Goal: Find specific page/section: Find specific page/section

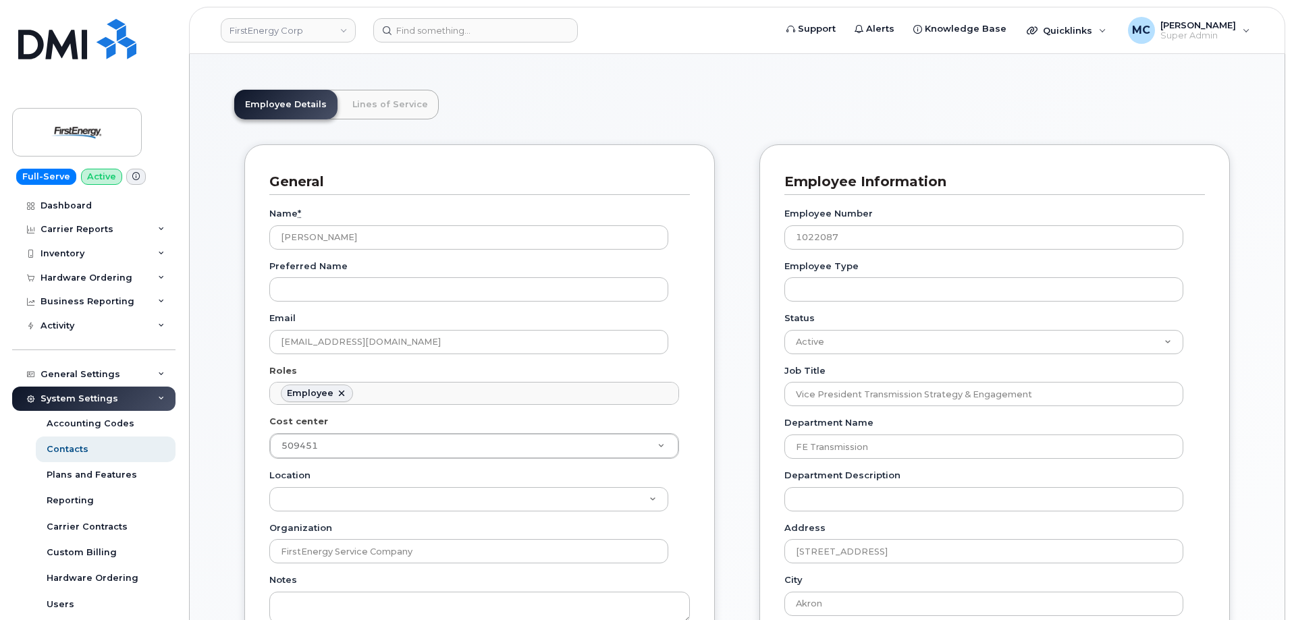
scroll to position [40, 0]
click at [76, 119] on img at bounding box center [77, 132] width 104 height 39
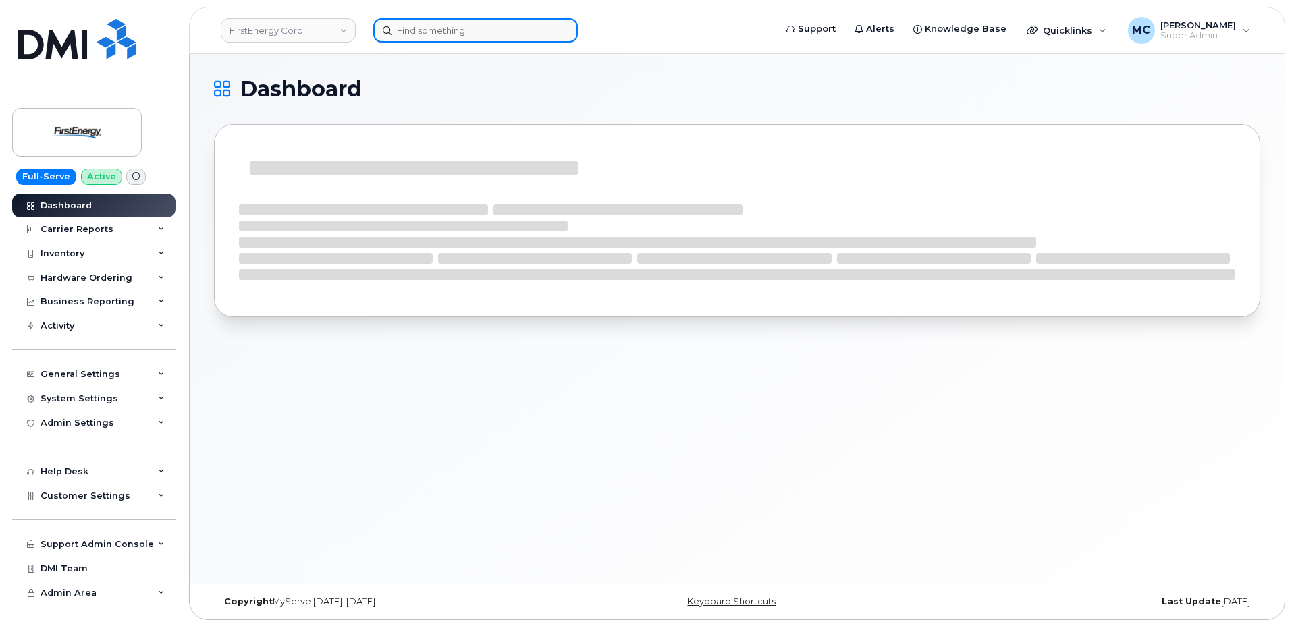
click at [509, 34] on input at bounding box center [475, 30] width 205 height 24
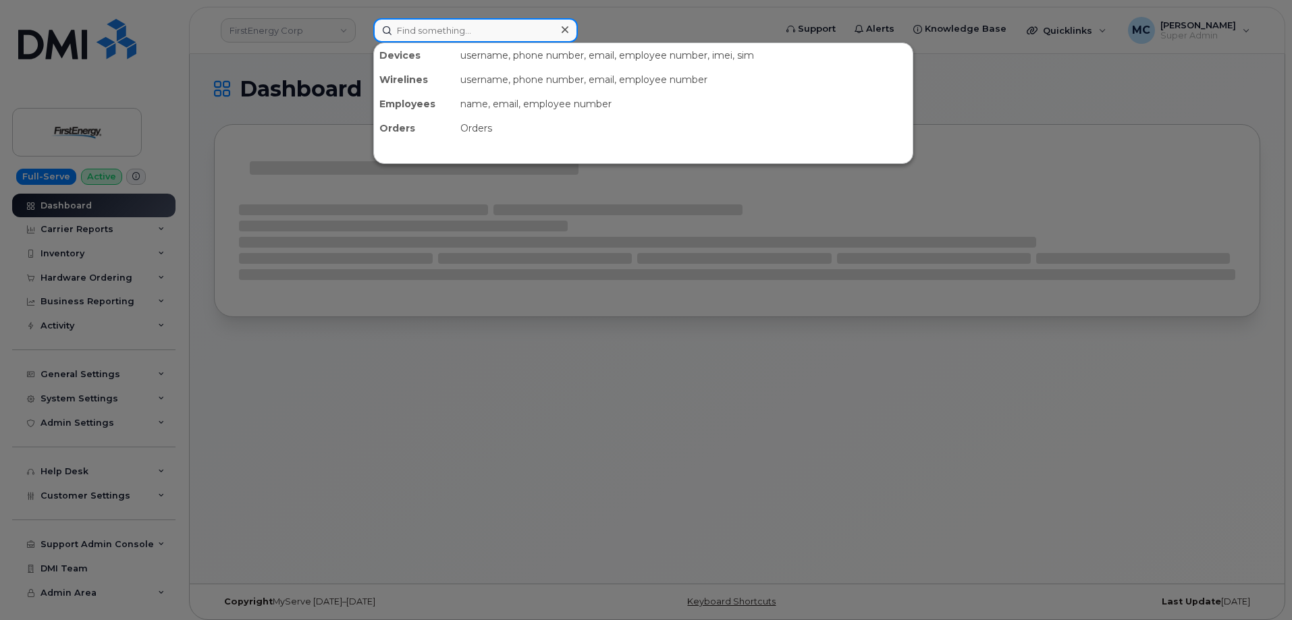
paste input "Amber Gibson"
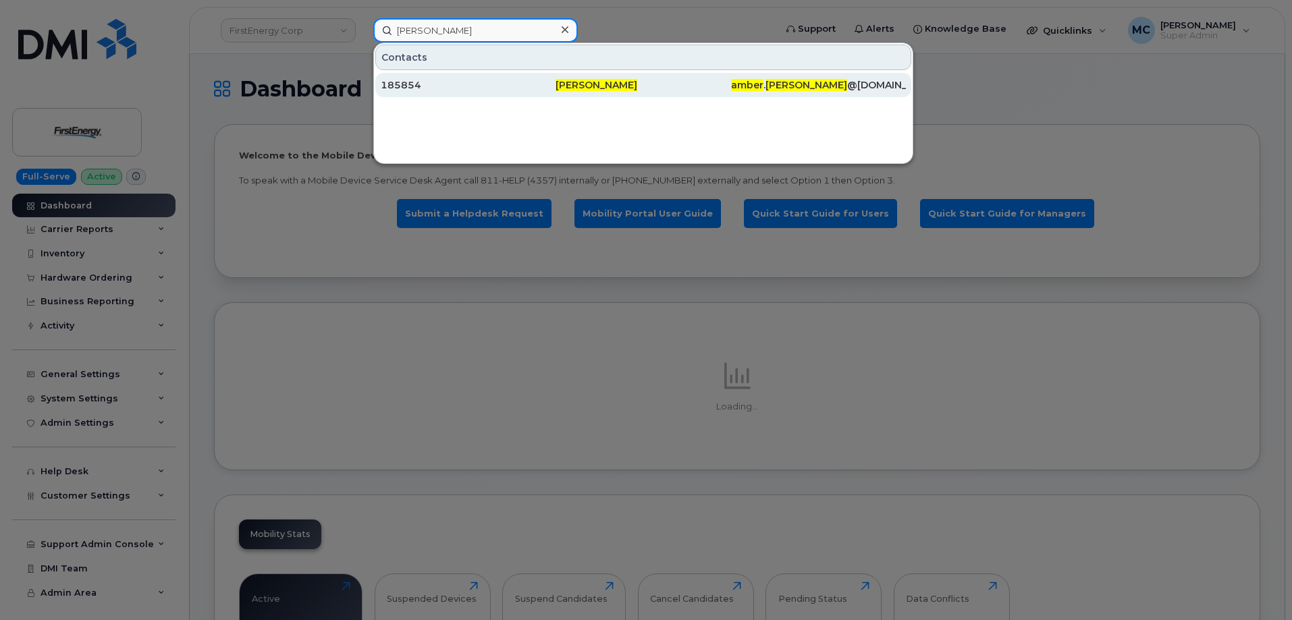
type input "[PERSON_NAME]"
click at [630, 83] on div "Amber Gibson" at bounding box center [643, 85] width 175 height 14
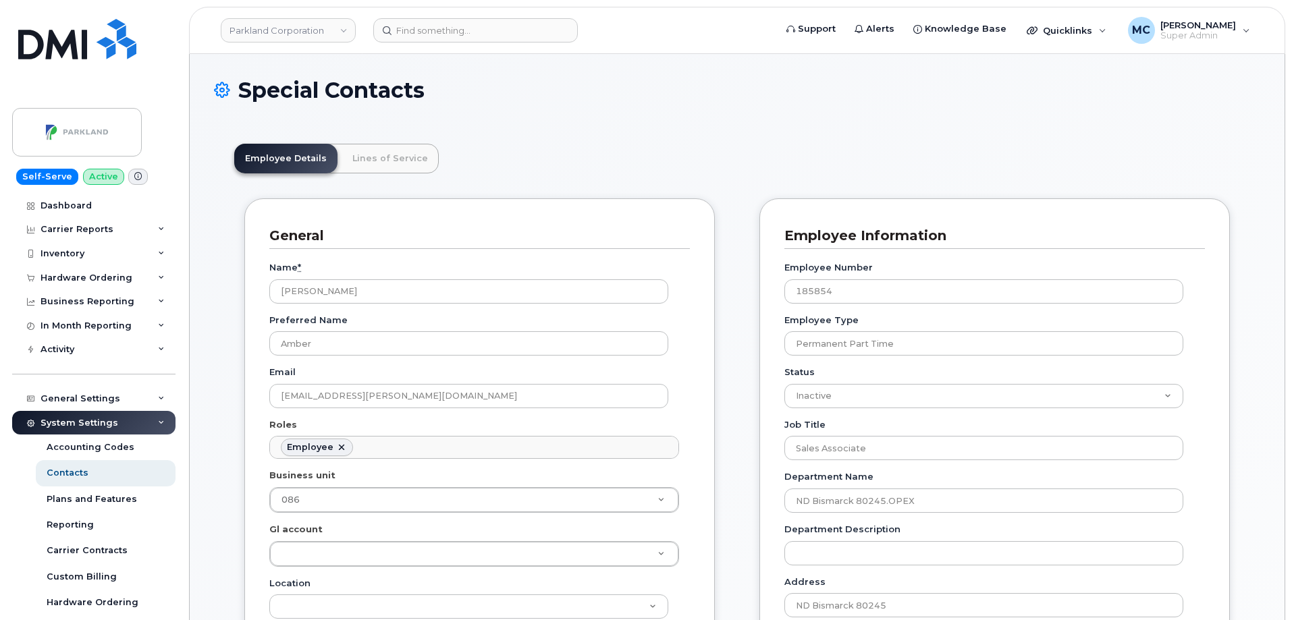
scroll to position [40, 0]
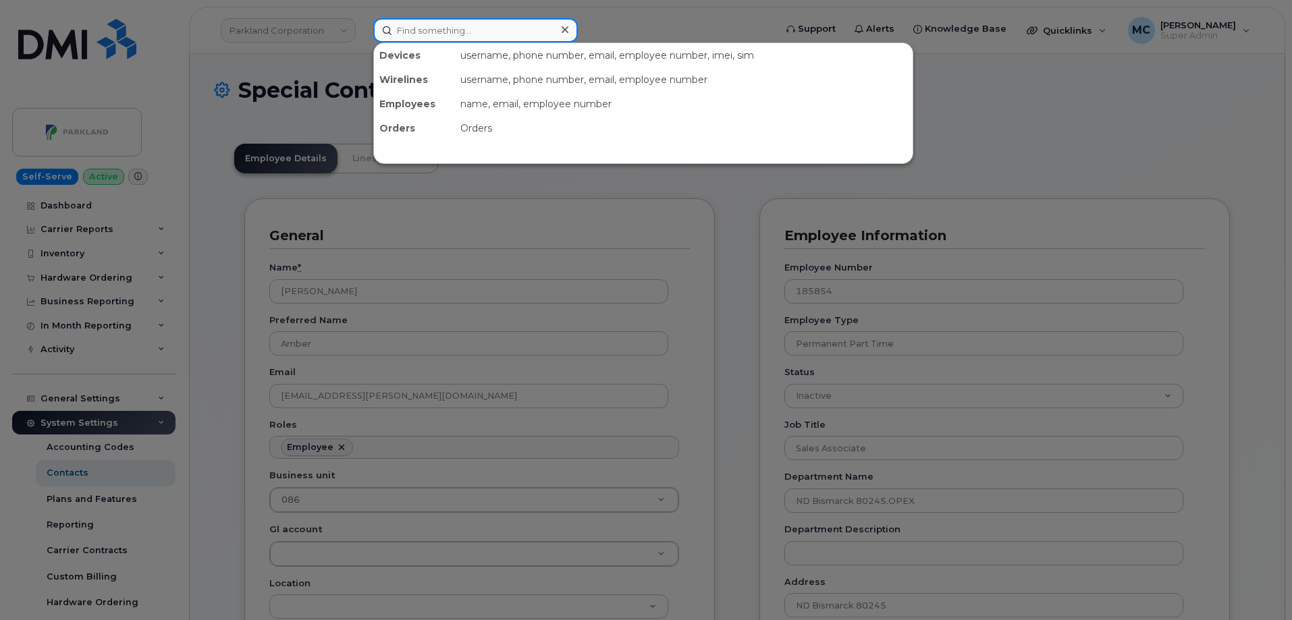
click at [512, 27] on input at bounding box center [475, 30] width 205 height 24
paste input "330-232-2581"
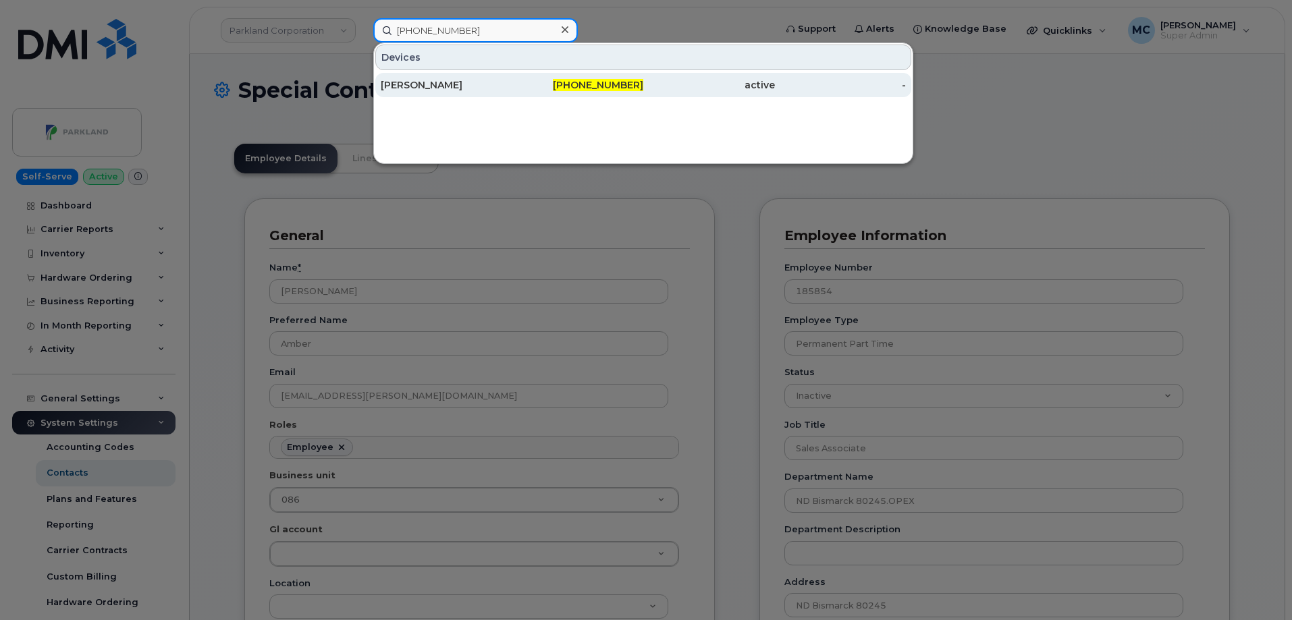
type input "330-232-2581"
click at [643, 81] on div "active" at bounding box center [709, 85] width 132 height 14
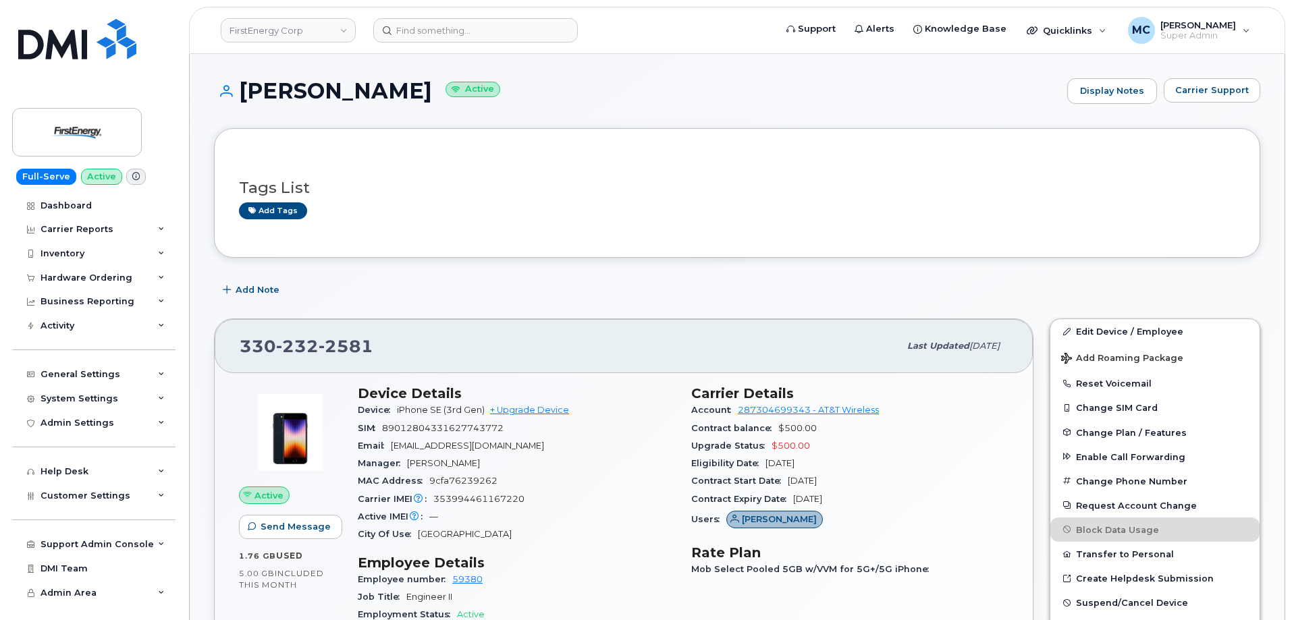
drag, startPoint x: 432, startPoint y: 88, endPoint x: 246, endPoint y: 97, distance: 185.9
click at [246, 97] on h1 "Max H Shumaker Active" at bounding box center [637, 91] width 846 height 24
copy h1 "Max H Shumaker"
click at [432, 33] on input at bounding box center [475, 30] width 205 height 24
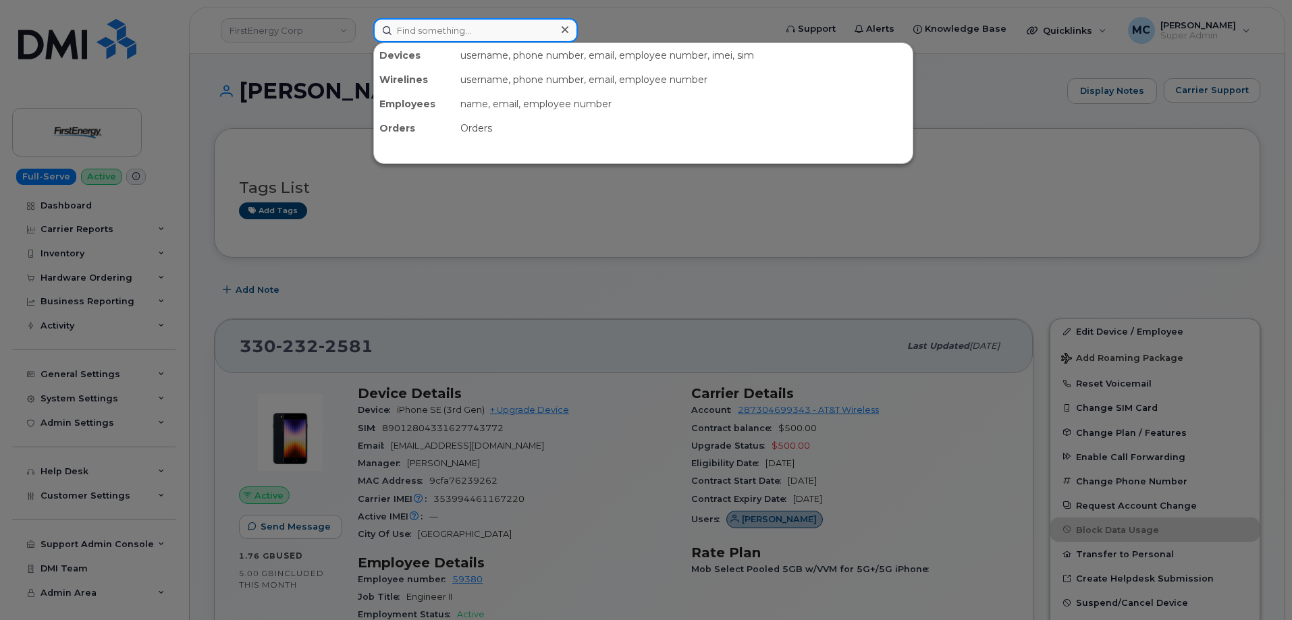
paste input "Max H Shumaker"
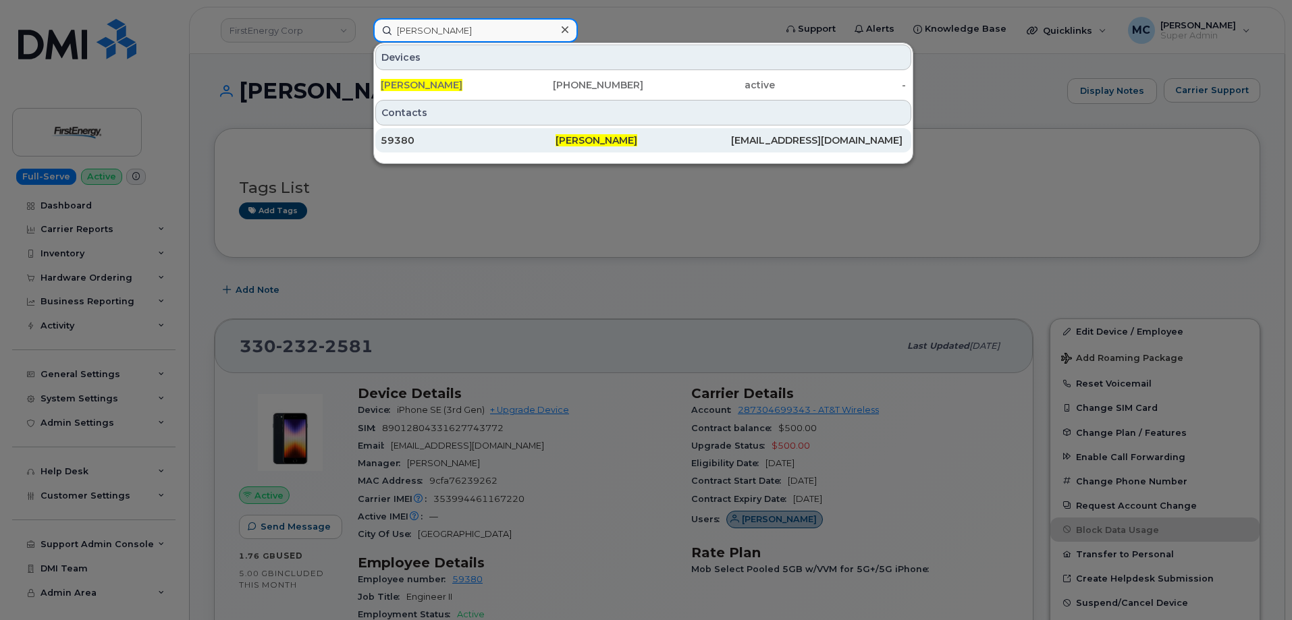
type input "Max H Shumaker"
click at [586, 138] on span "Max H Shumaker" at bounding box center [597, 140] width 82 height 12
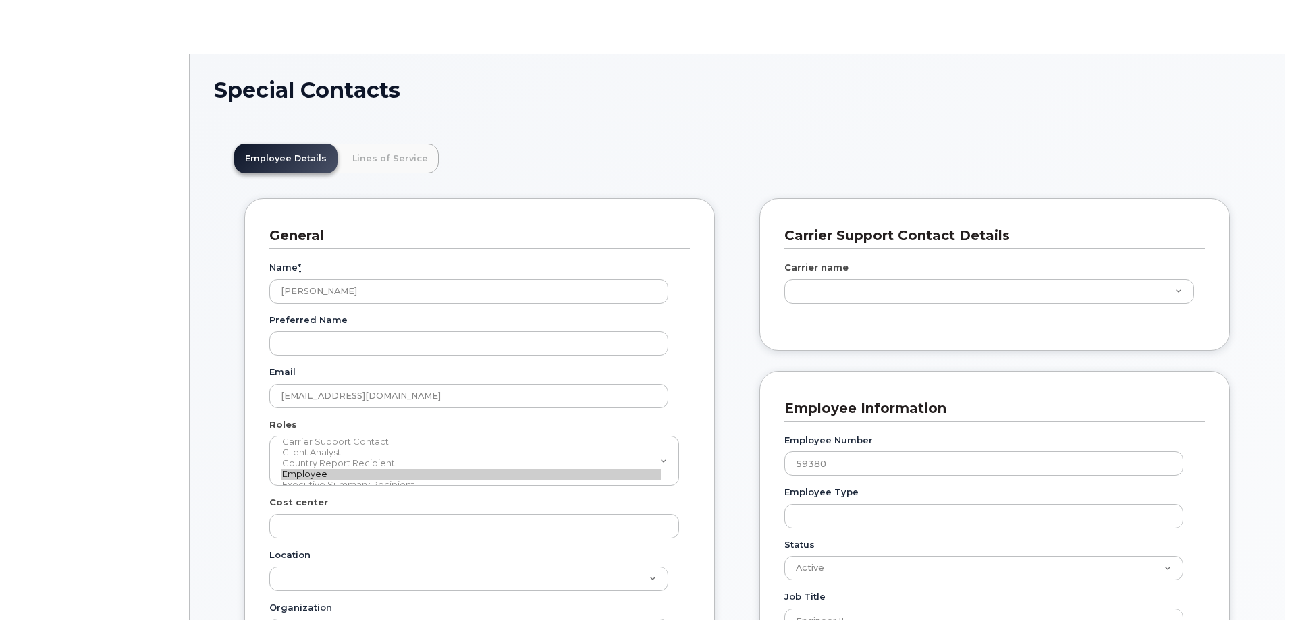
type input "29510536"
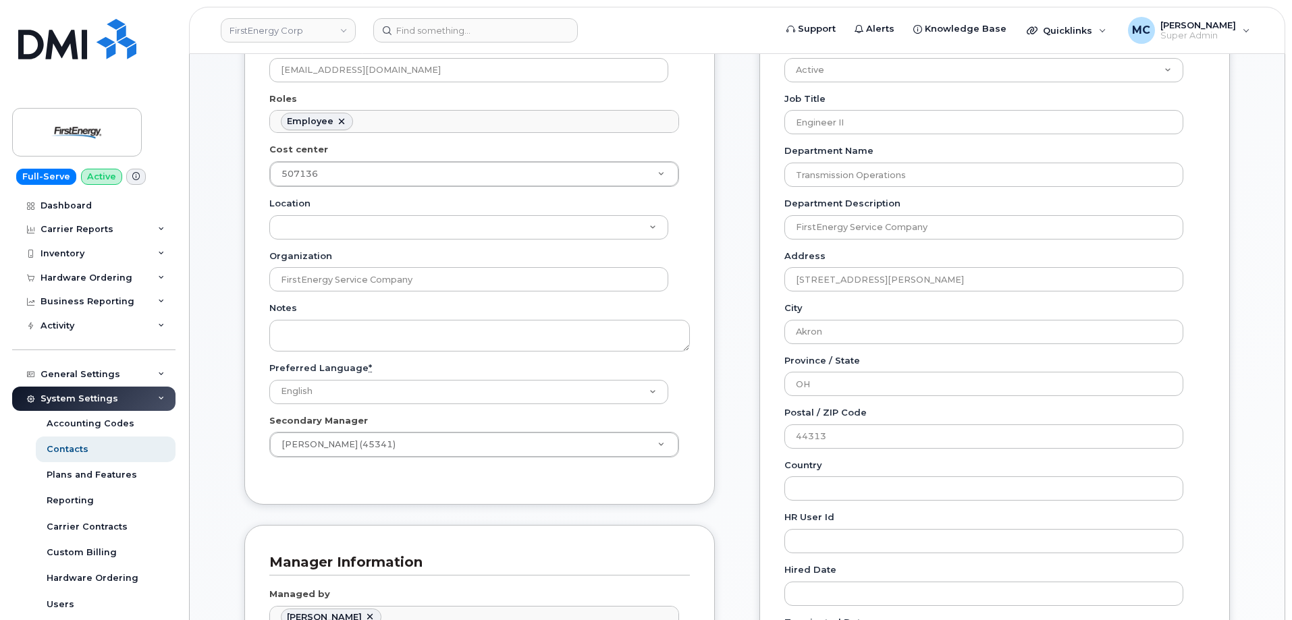
scroll to position [246, 0]
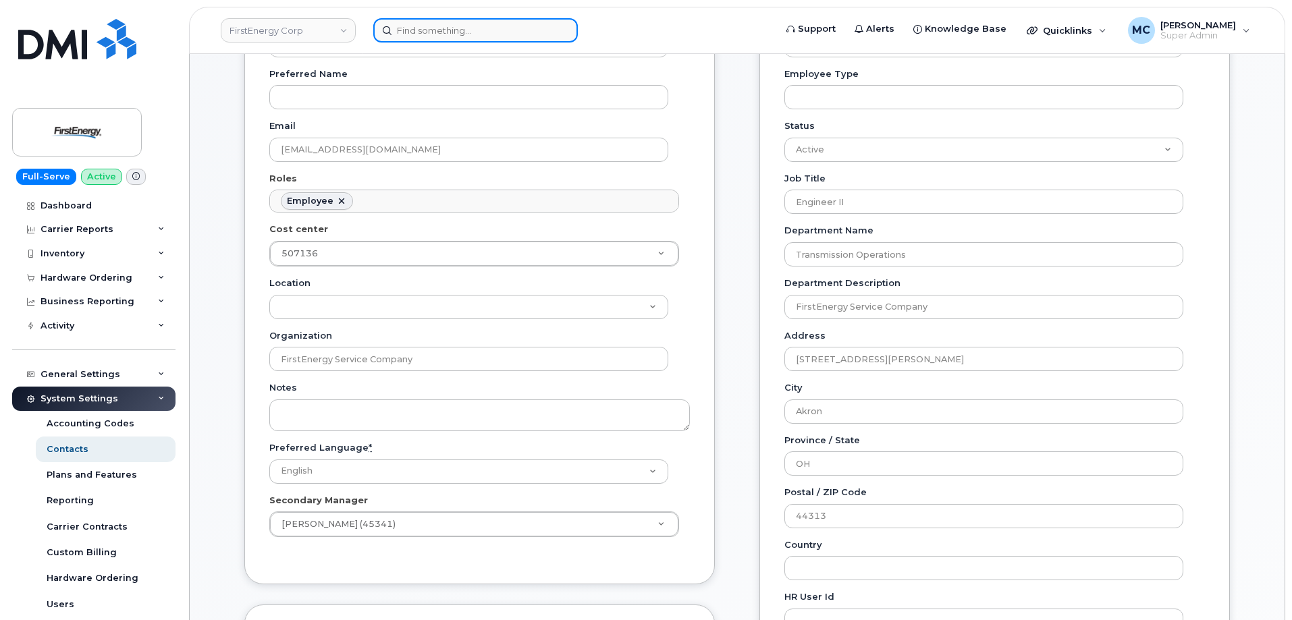
click at [414, 25] on input at bounding box center [475, 30] width 205 height 24
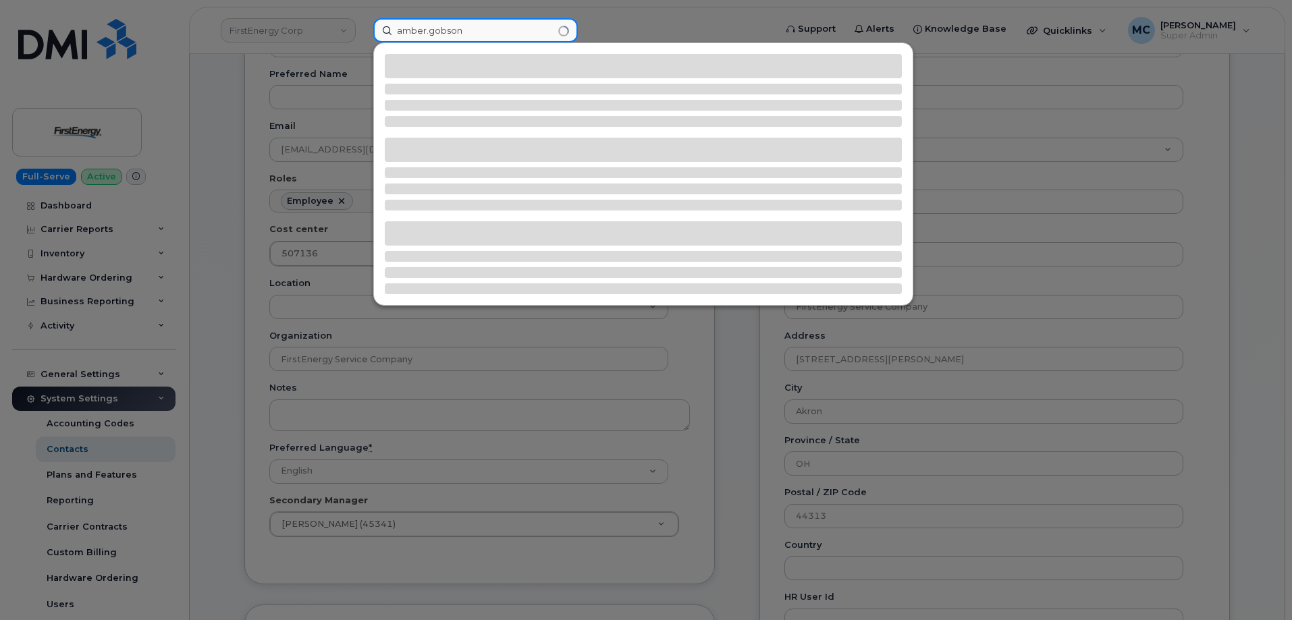
type input "amber.gobson"
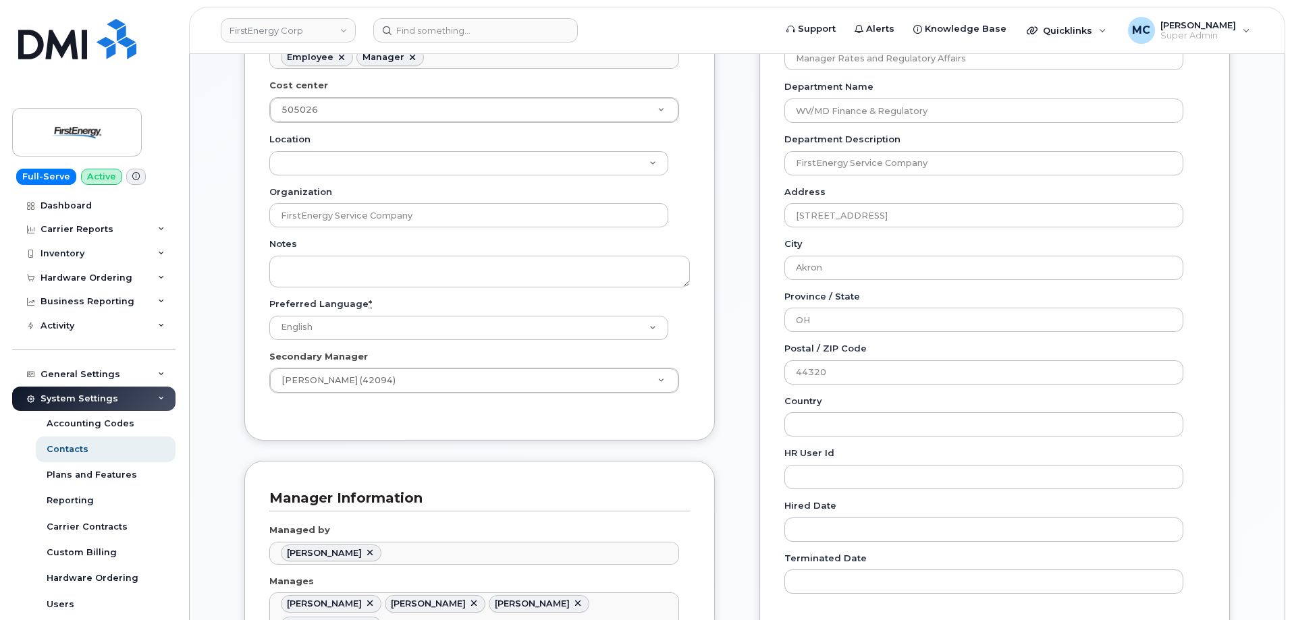
scroll to position [40, 0]
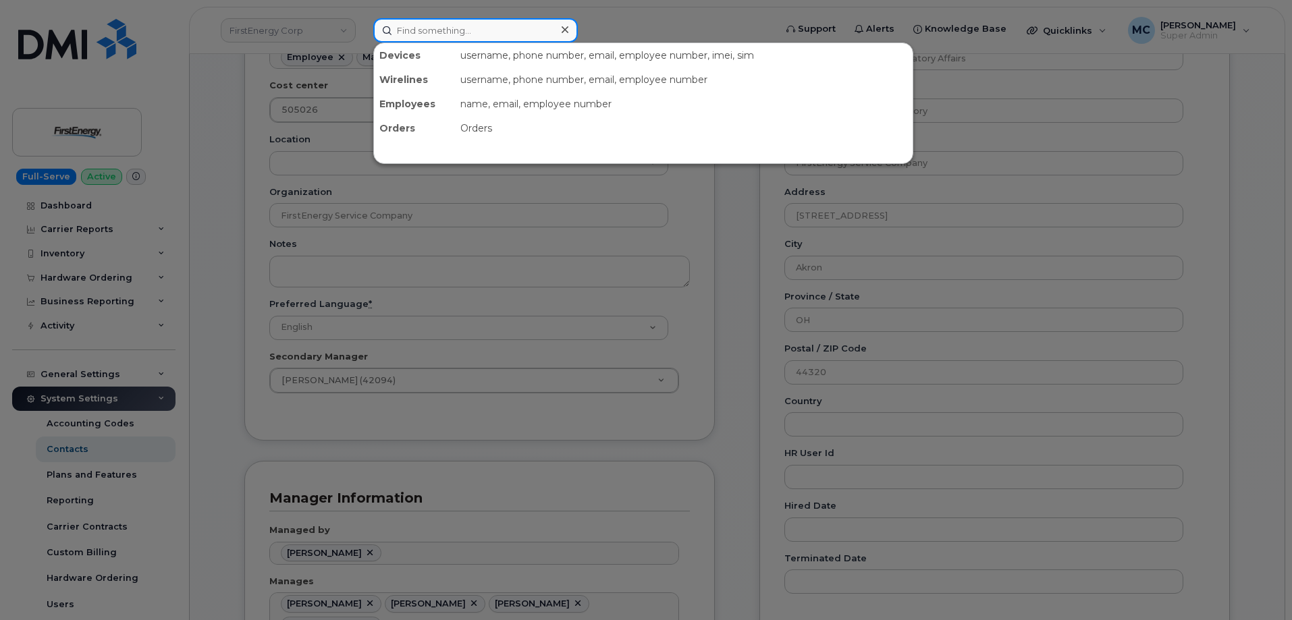
click at [414, 25] on input at bounding box center [475, 30] width 205 height 24
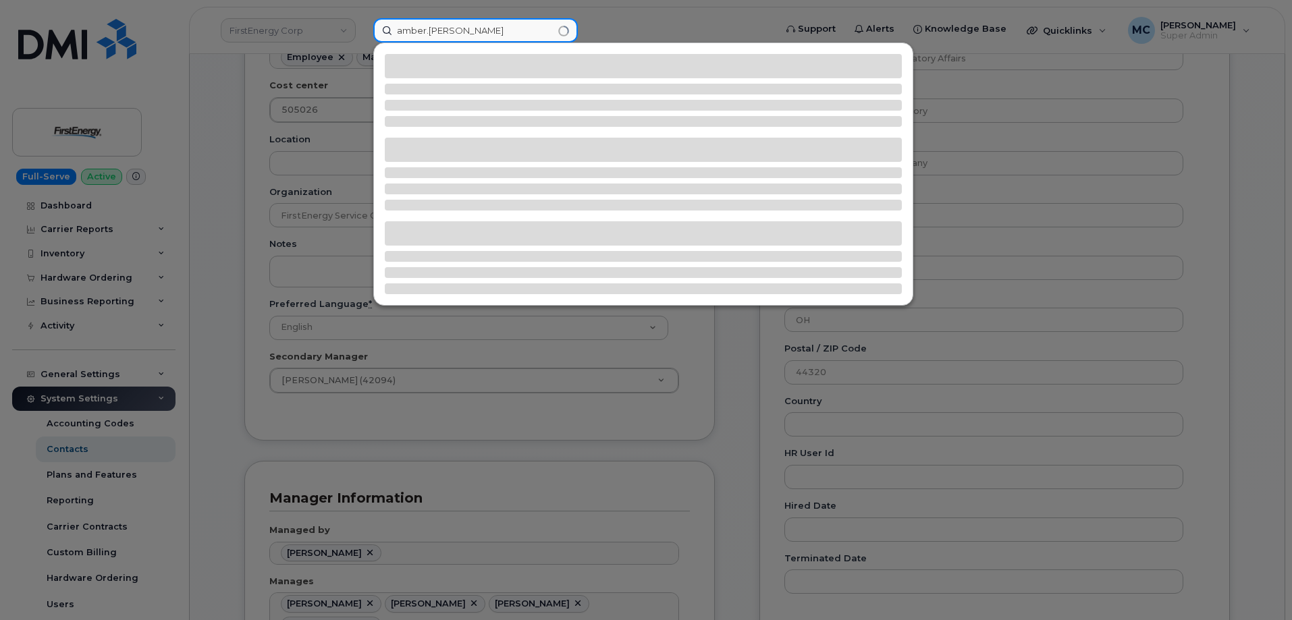
paste input "@[DOMAIN_NAME]"
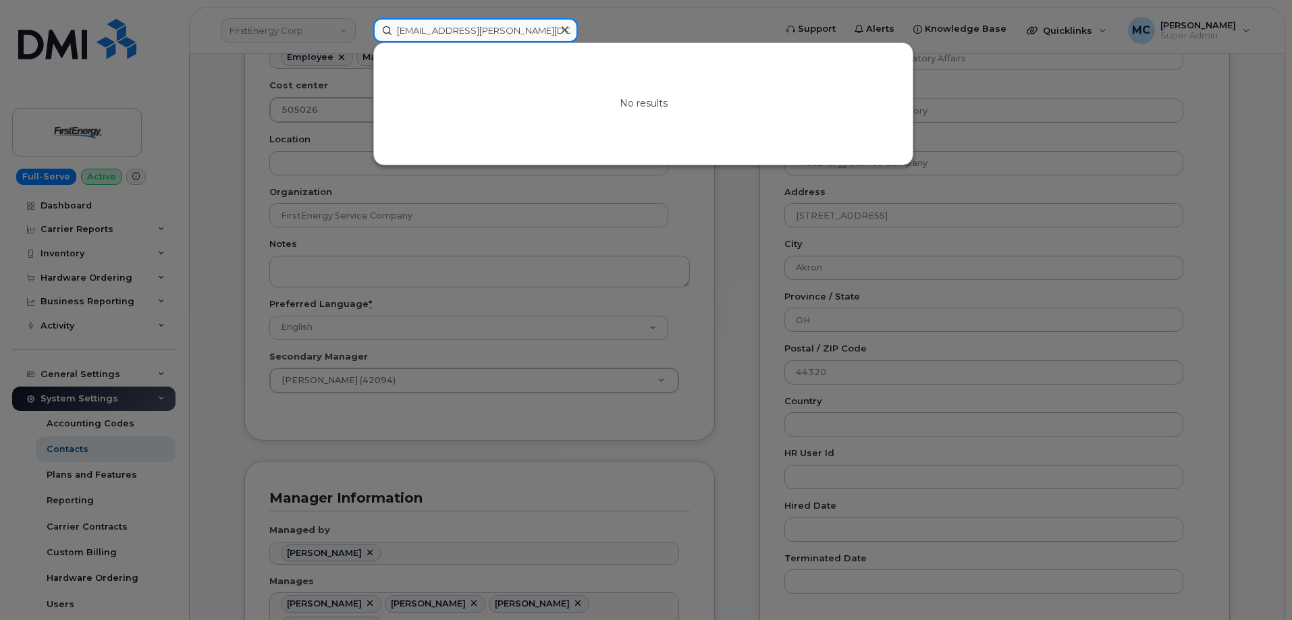
type input "amber.gibson@firstenergycorp.com"
click at [565, 28] on icon at bounding box center [565, 29] width 7 height 11
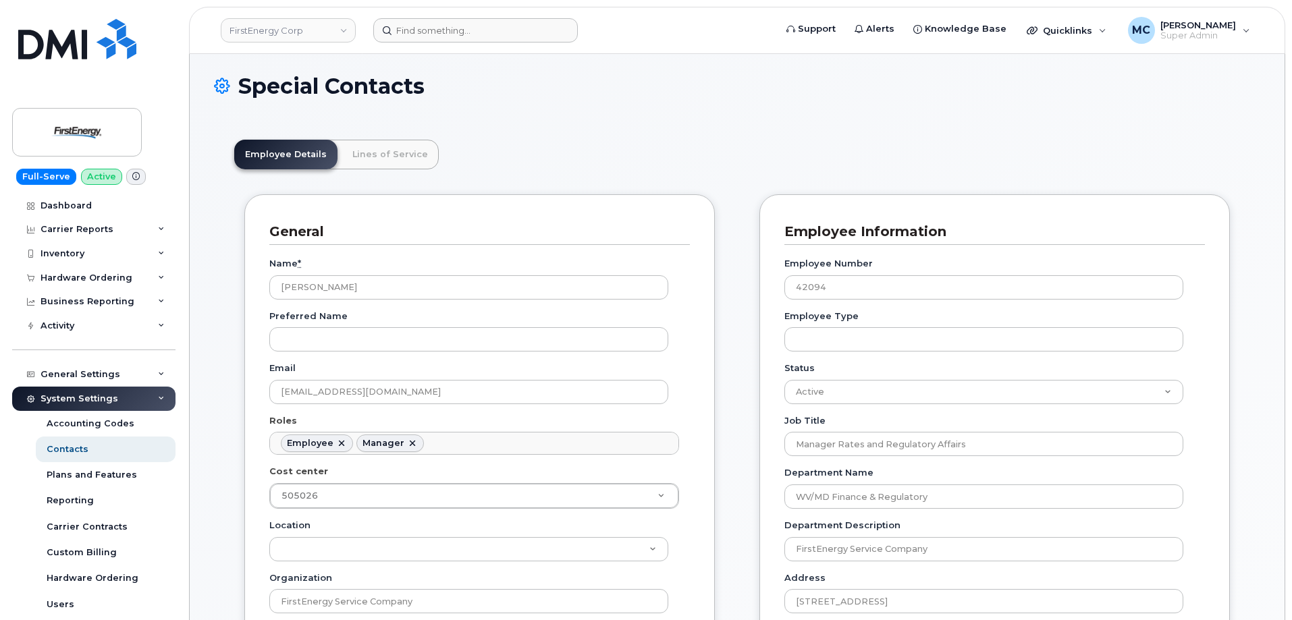
scroll to position [0, 0]
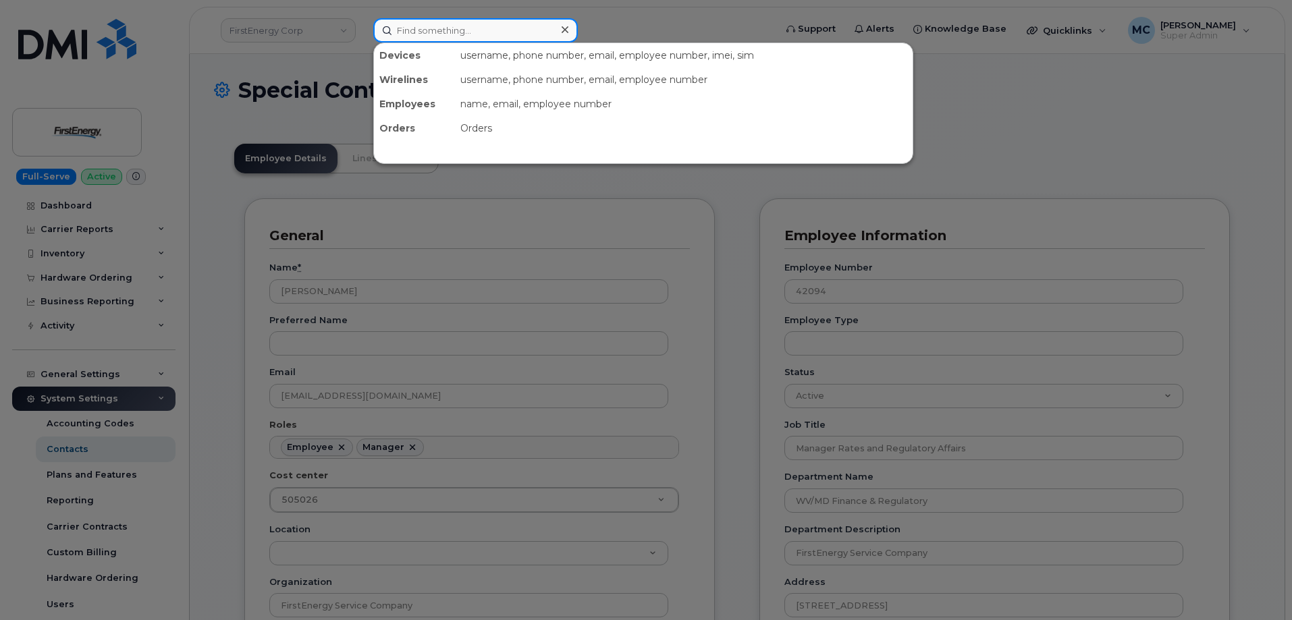
click at [513, 32] on input at bounding box center [475, 30] width 205 height 24
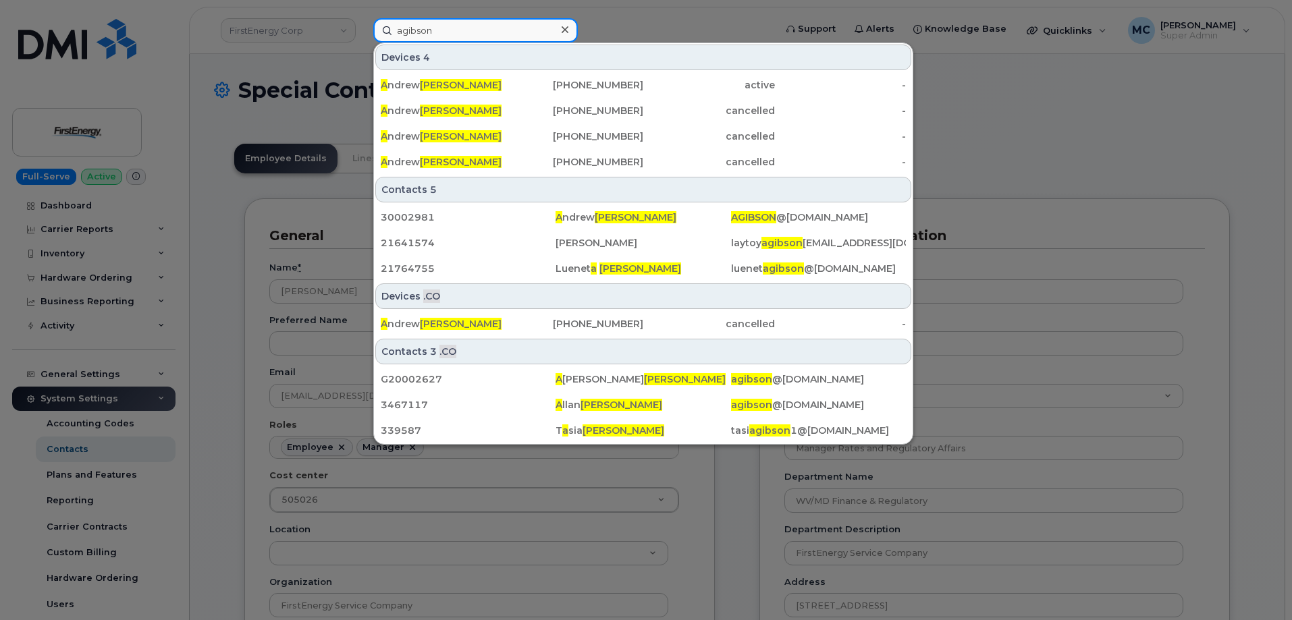
paste input "@firstenergycorp.com"
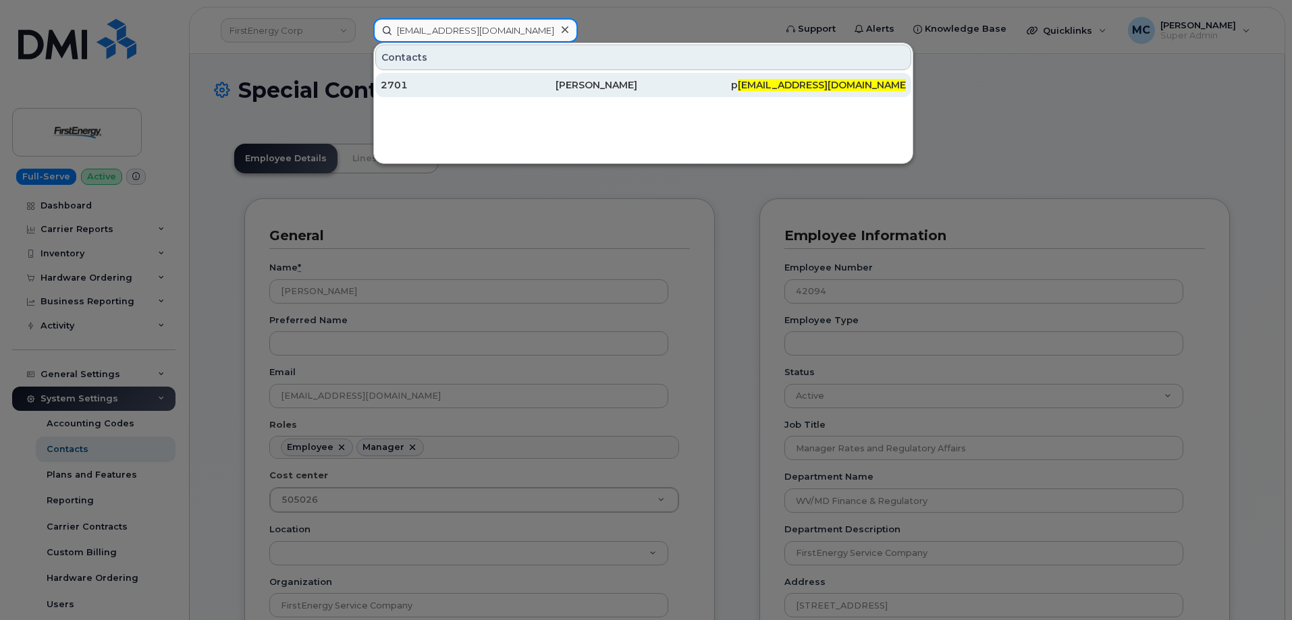
type input "agibson@firstenergycorp.com"
click at [610, 88] on div "[PERSON_NAME]" at bounding box center [643, 85] width 175 height 14
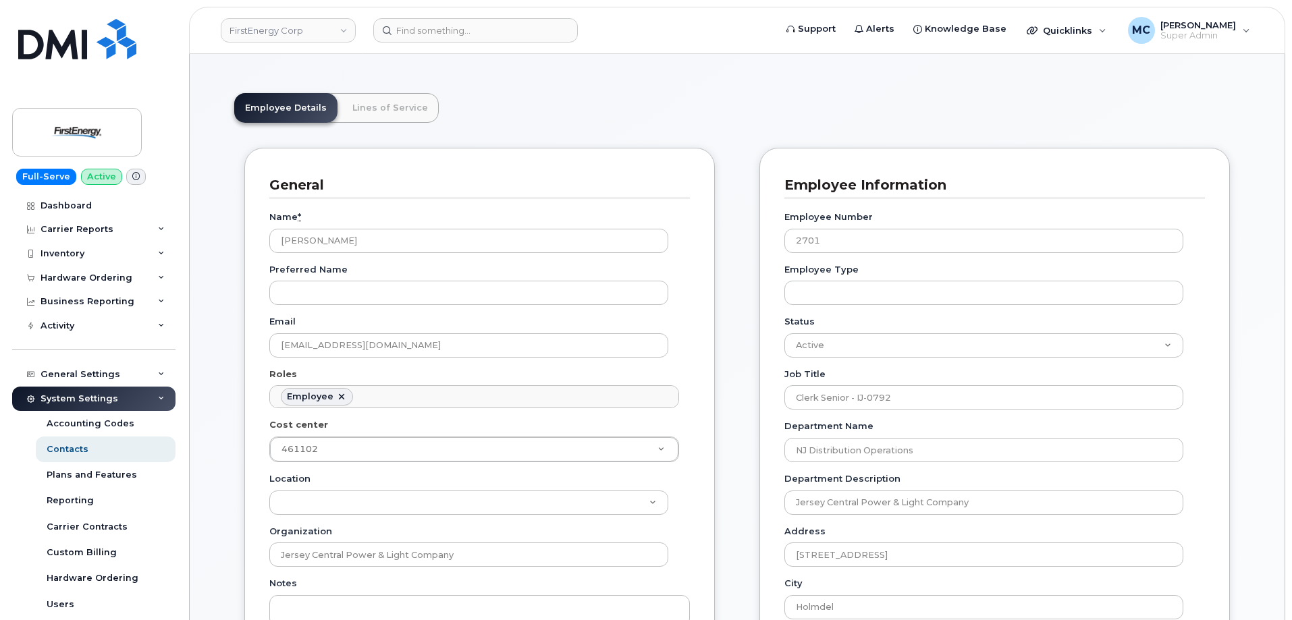
scroll to position [45, 0]
